Goal: Find specific page/section: Find specific page/section

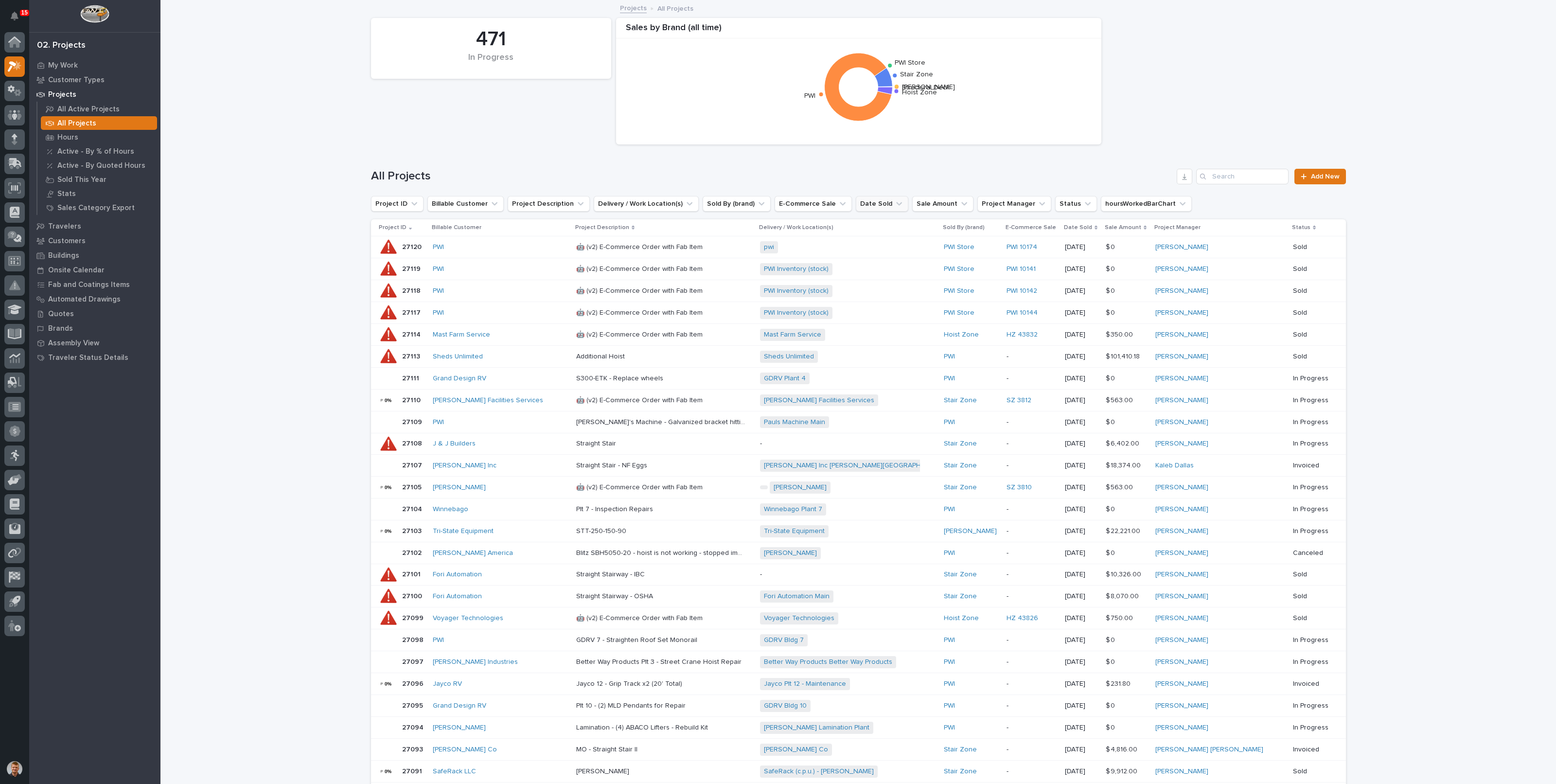
click at [861, 204] on button "Date Sold" at bounding box center [882, 204] width 53 height 16
click at [956, 264] on icon at bounding box center [959, 265] width 7 height 7
click at [796, 159] on div "All Projects Add New" at bounding box center [858, 172] width 975 height 47
click at [866, 203] on button "Date Sold" at bounding box center [882, 204] width 53 height 16
click at [875, 236] on div "is before specific date [DATE] [DATE] [DATE] this week last week next week this…" at bounding box center [904, 291] width 132 height 152
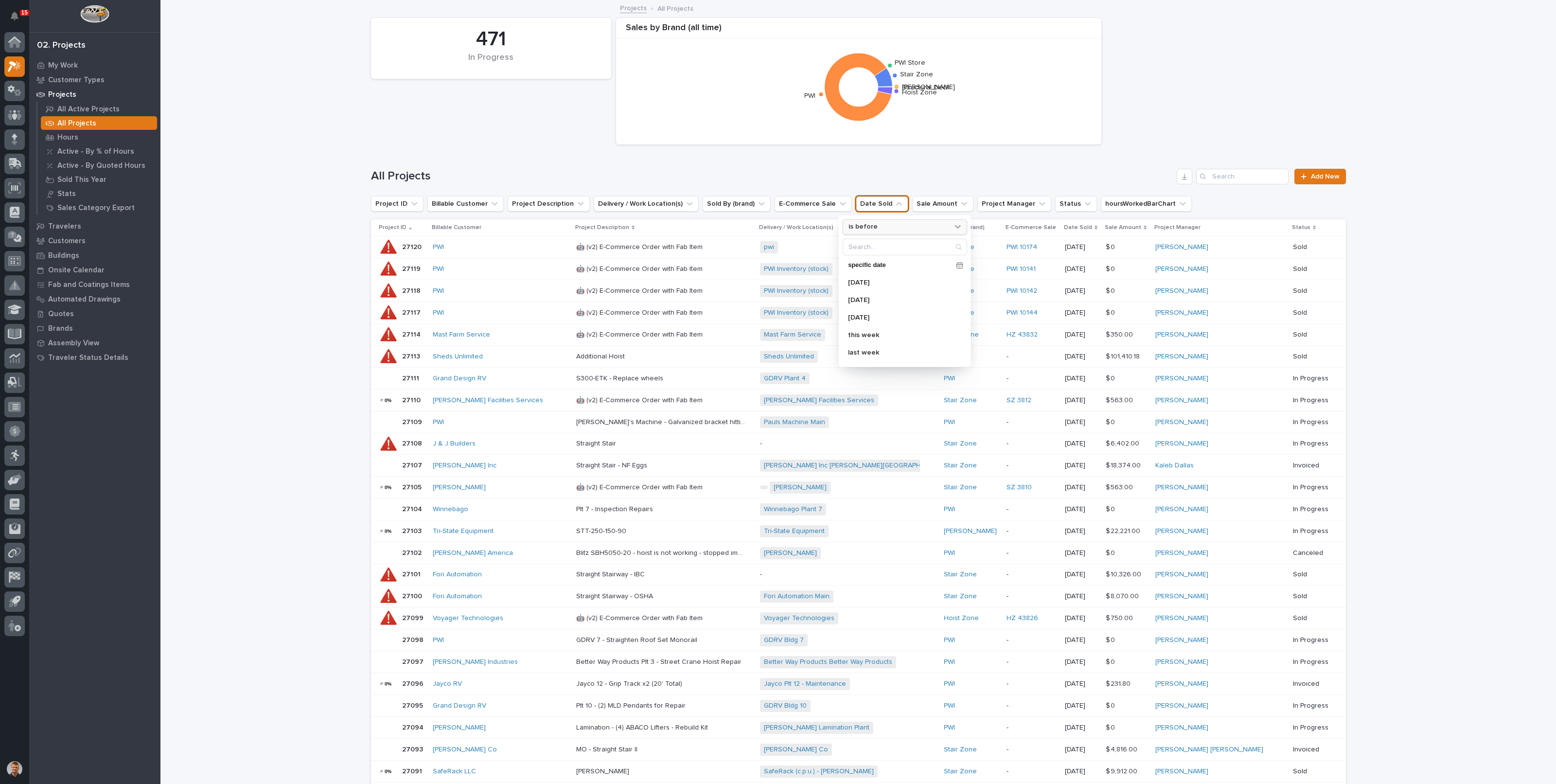
click at [875, 230] on div "is before" at bounding box center [898, 227] width 108 height 10
click at [867, 265] on p "is after" at bounding box center [899, 266] width 94 height 7
click at [932, 263] on p "specific date" at bounding box center [900, 265] width 104 height 6
click at [847, 118] on button "Previous Month" at bounding box center [844, 115] width 16 height 16
click at [862, 201] on div "18" at bounding box center [863, 202] width 13 height 13
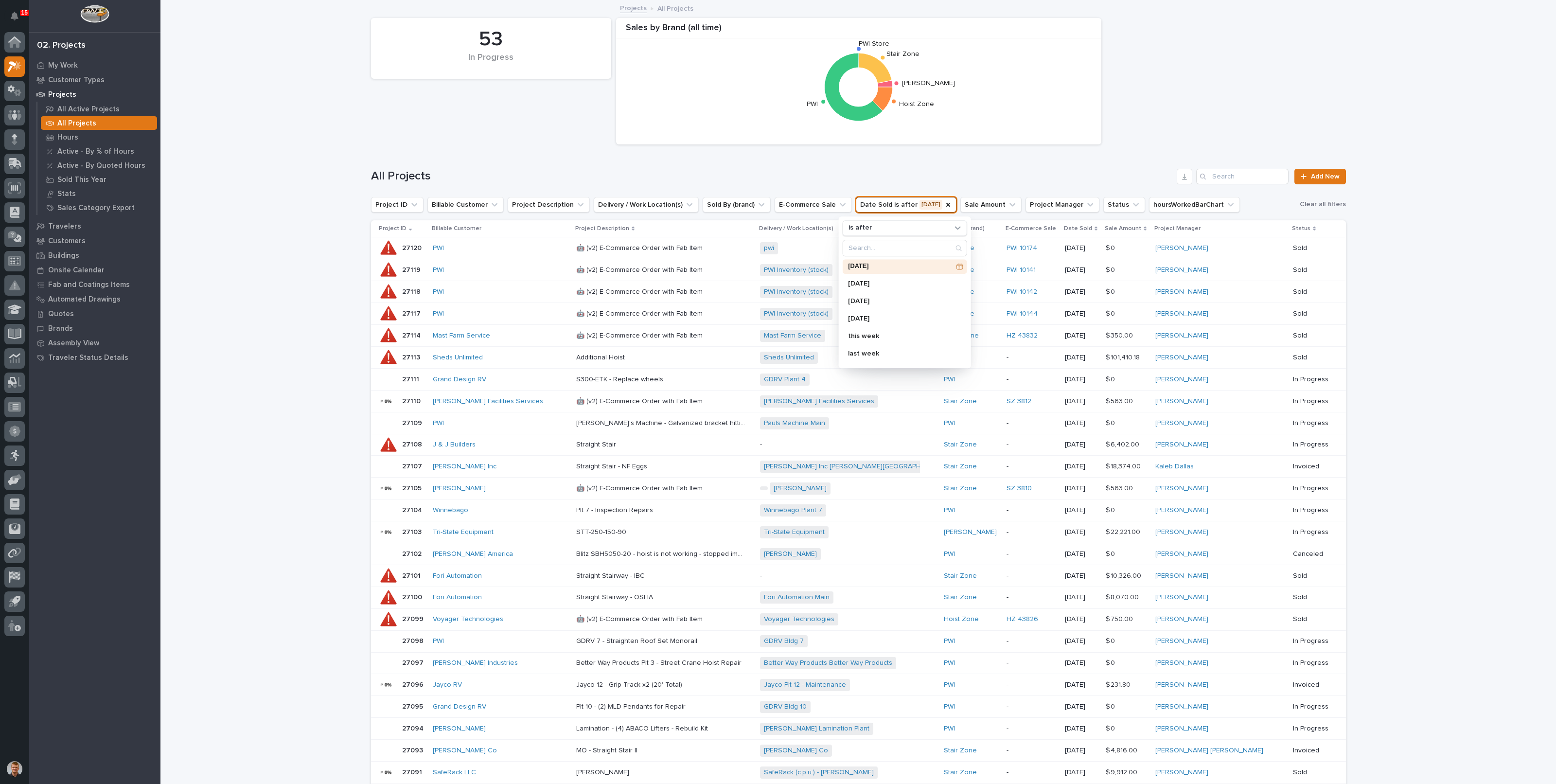
click at [959, 161] on div "All Projects Add New" at bounding box center [858, 172] width 975 height 47
click at [1026, 201] on button "Project Manager" at bounding box center [1063, 205] width 74 height 16
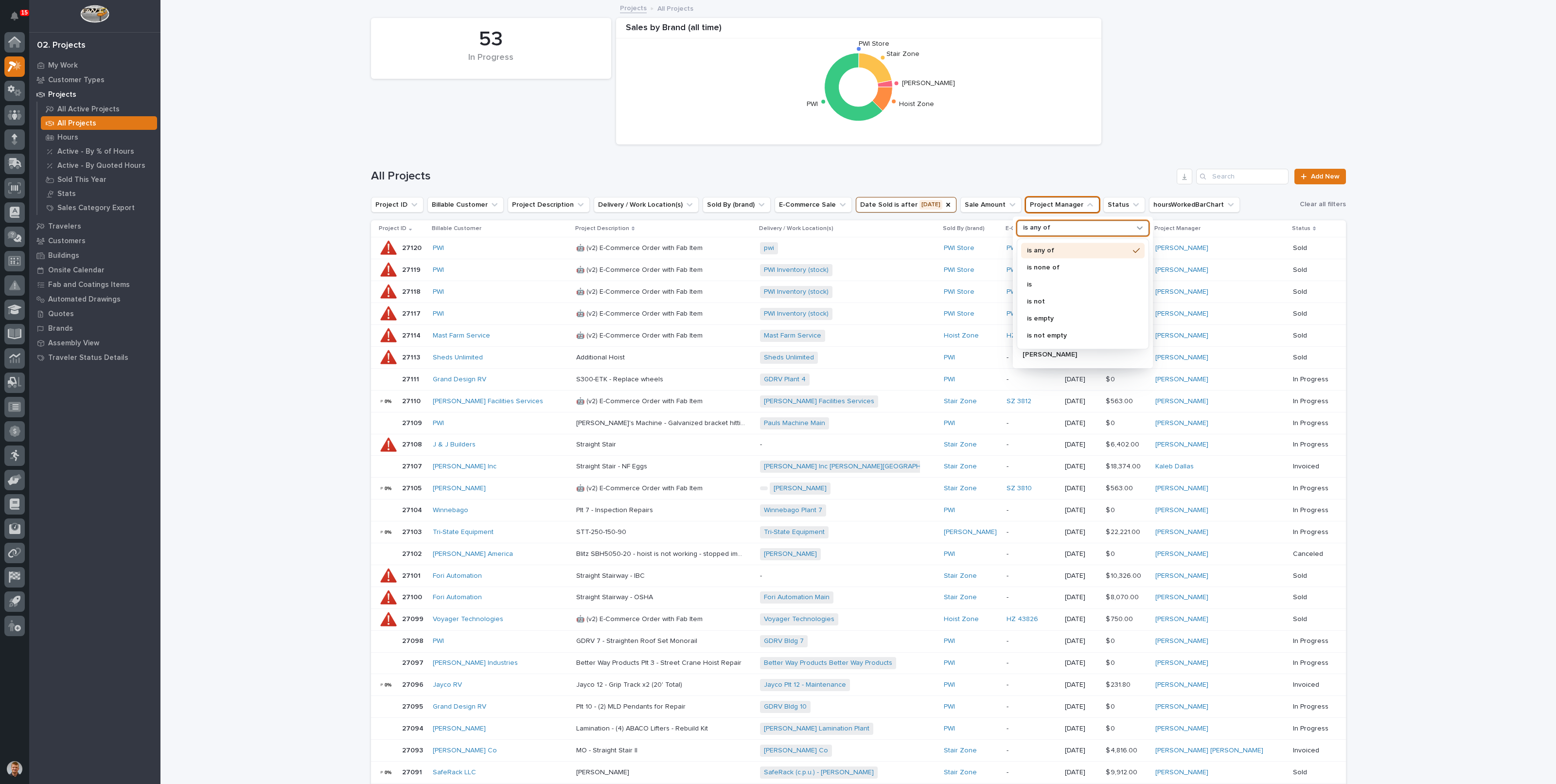
click at [1034, 226] on p "is any of" at bounding box center [1037, 228] width 27 height 8
click at [1038, 298] on p "is not" at bounding box center [1078, 301] width 102 height 7
type input "[PERSON_NAME]"
click at [1048, 281] on p "[PERSON_NAME]" at bounding box center [1074, 284] width 103 height 7
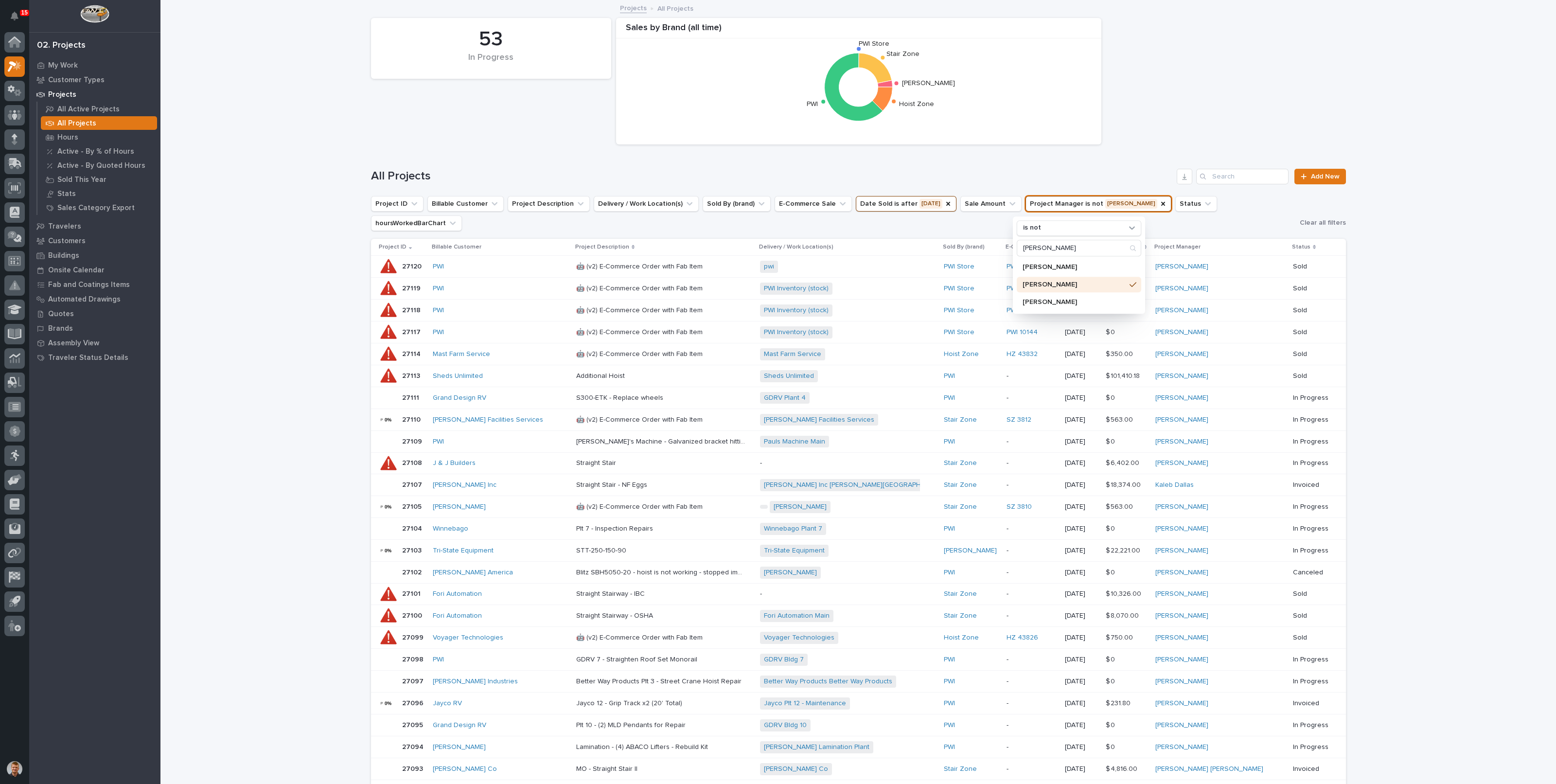
click at [1459, 280] on div "Loading... Saving… Loading... Saving… 53 In Progress Sales by Brand (all time) …" at bounding box center [858, 498] width 1395 height 994
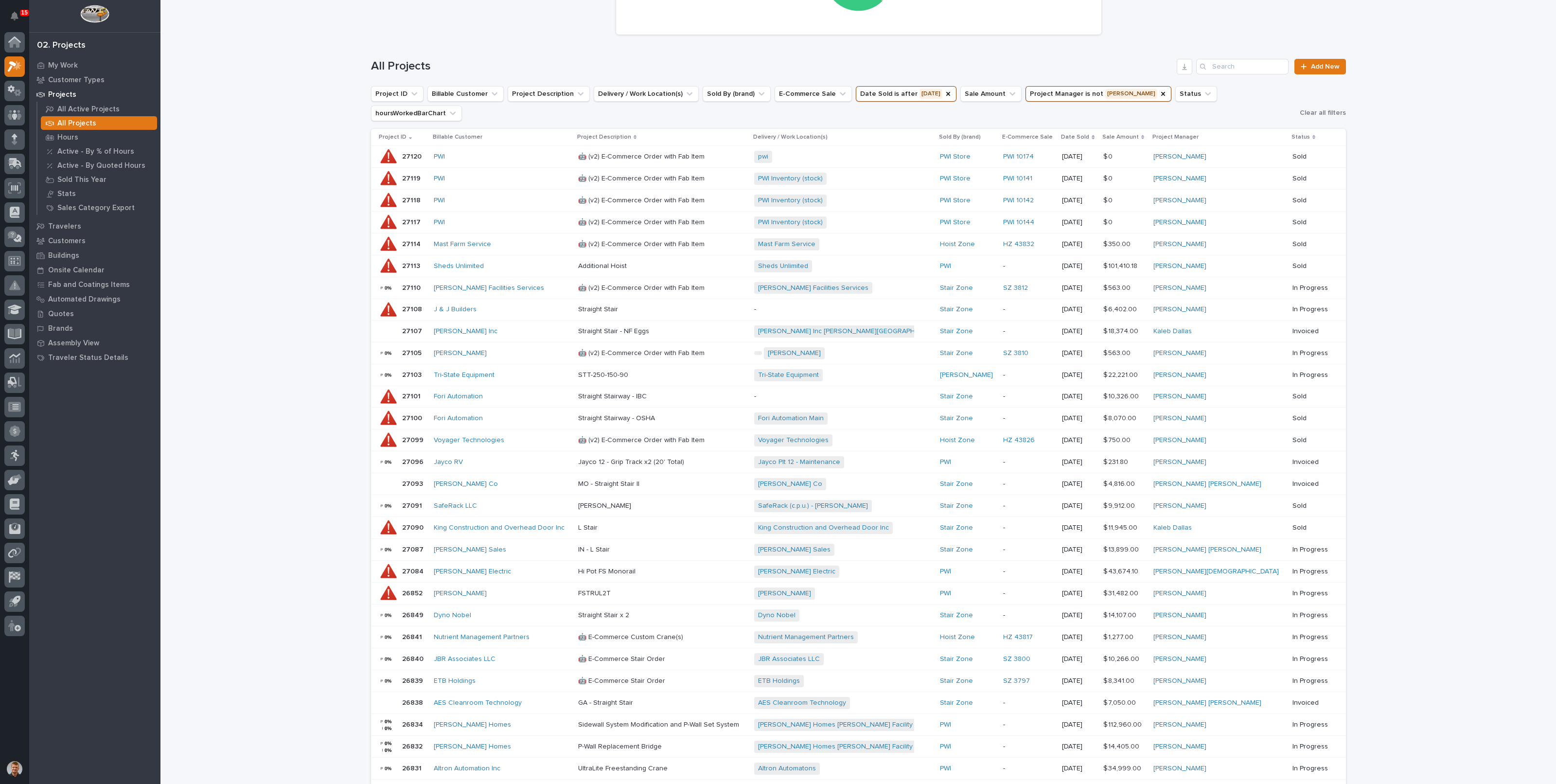
scroll to position [121, 0]
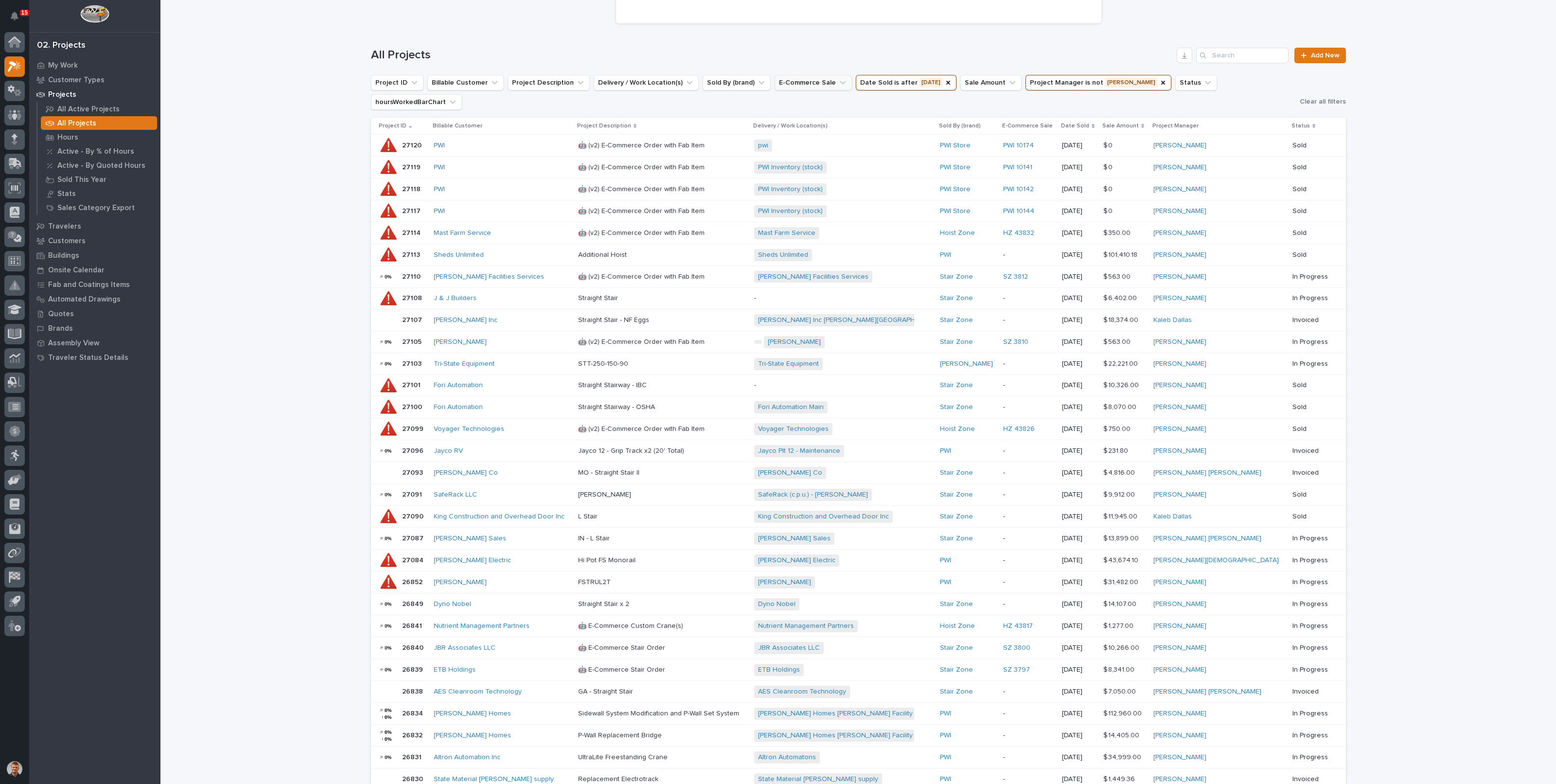
click at [794, 76] on button "E-Commerce Sale" at bounding box center [813, 83] width 77 height 16
click at [797, 109] on div "is any of" at bounding box center [820, 107] width 108 height 10
click at [802, 108] on div "is any of" at bounding box center [820, 107] width 108 height 10
click at [743, 40] on div "All Projects Add New" at bounding box center [858, 51] width 975 height 47
click at [1082, 86] on button "Project Manager is not [PERSON_NAME]" at bounding box center [1099, 83] width 146 height 16
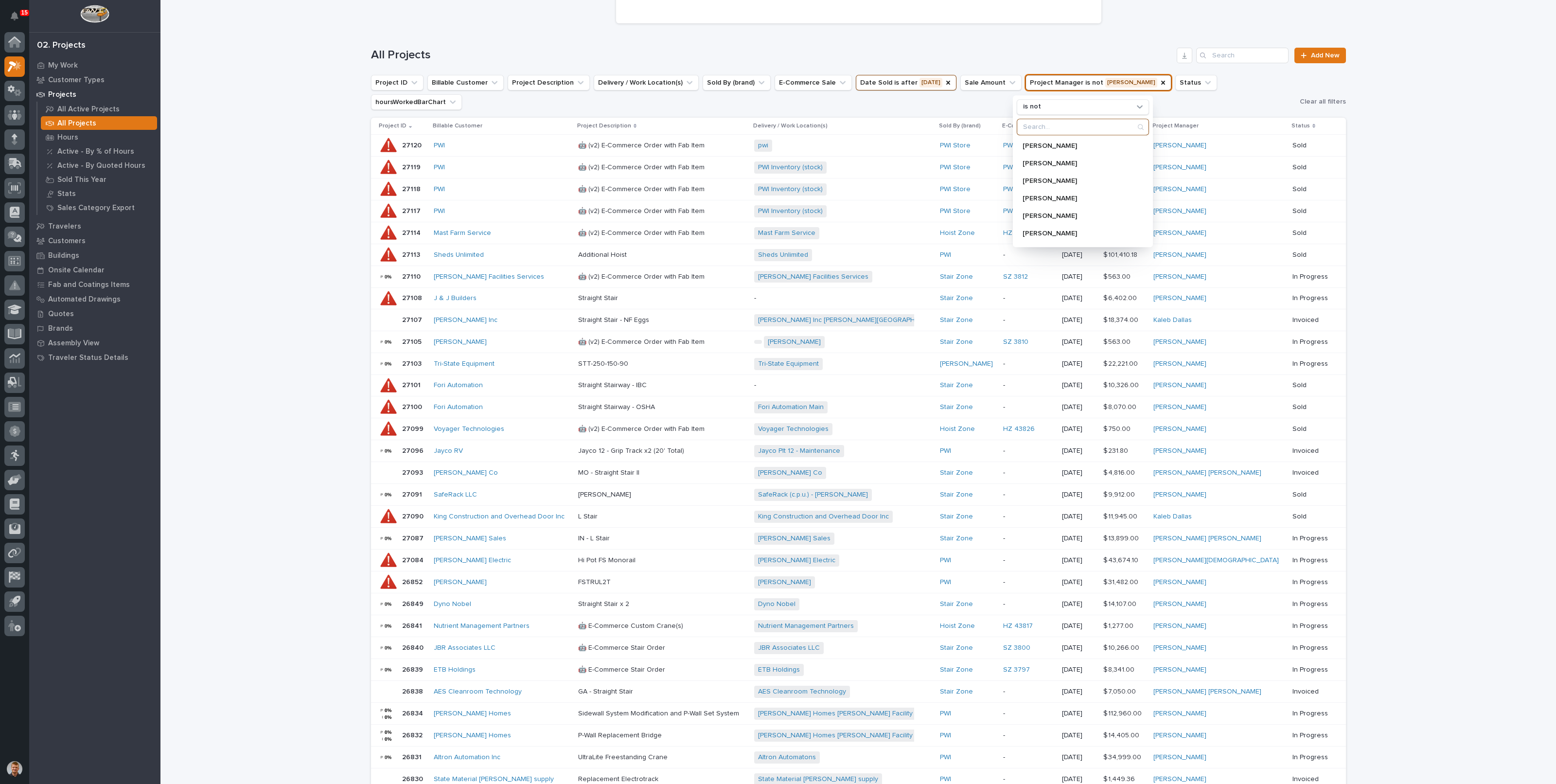
click at [1039, 130] on input "Search" at bounding box center [1082, 127] width 131 height 16
type input "[PERSON_NAME]"
click at [1043, 137] on div "[PERSON_NAME]" at bounding box center [1079, 145] width 124 height 16
click at [1104, 50] on h1 "All Projects" at bounding box center [772, 55] width 802 height 14
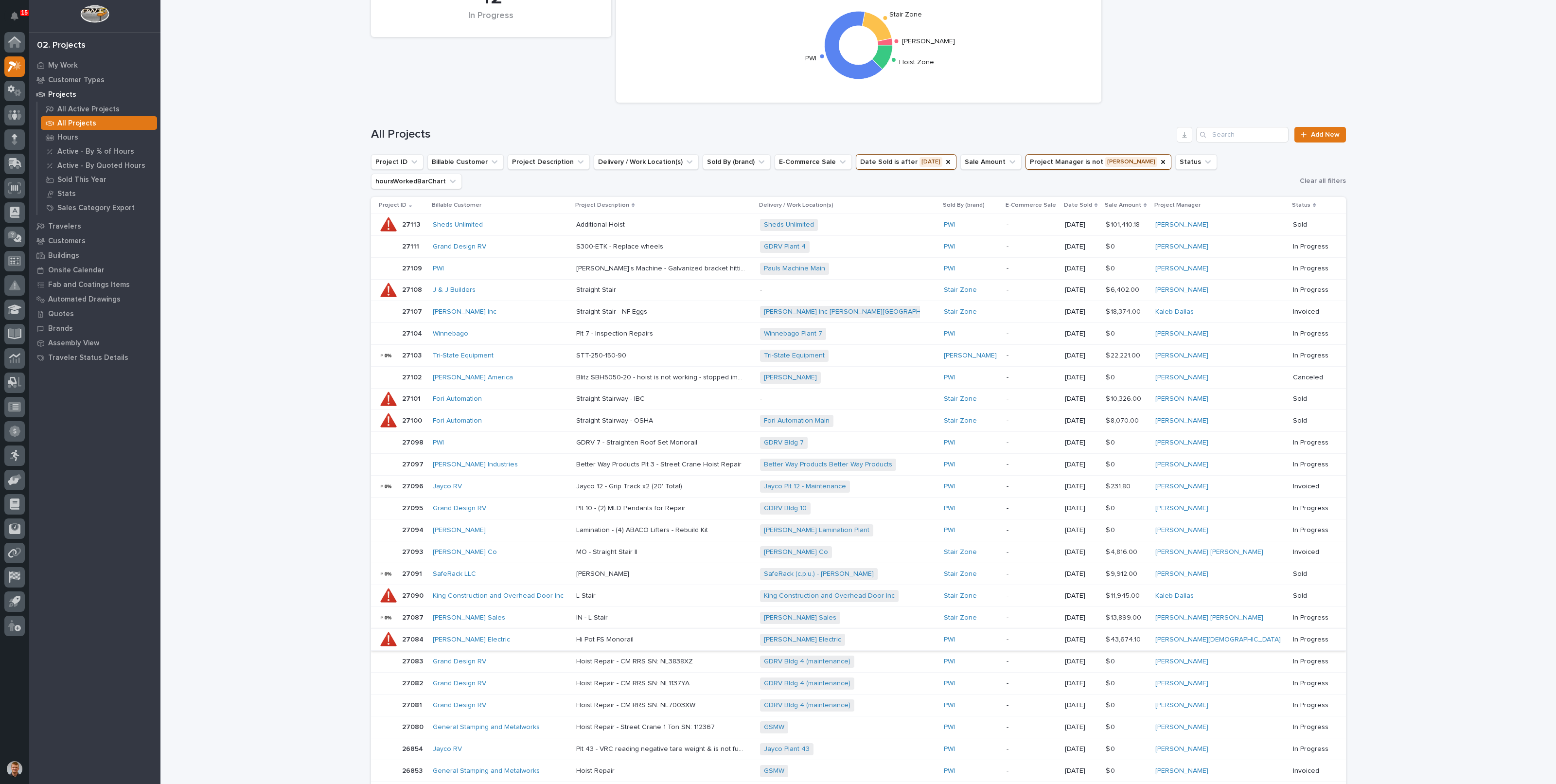
scroll to position [60, 0]
